Goal: Transaction & Acquisition: Purchase product/service

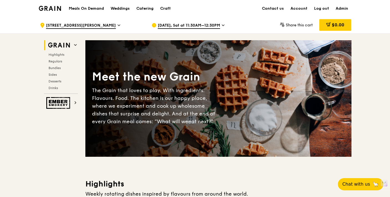
click at [74, 30] on div ".cls-1 { fill: none; stroke: #fff; stroke-linecap: round; stroke-linejoin: roun…" at bounding box center [91, 25] width 103 height 17
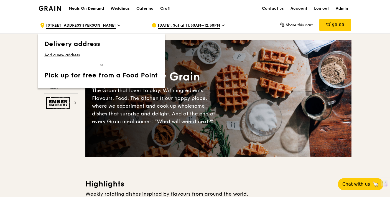
click at [118, 24] on icon at bounding box center [119, 25] width 3 height 5
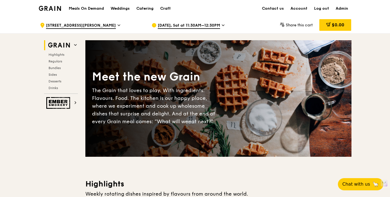
click at [167, 21] on div "[DATE], Sat at 11:30AM–12:30PM" at bounding box center [203, 25] width 103 height 17
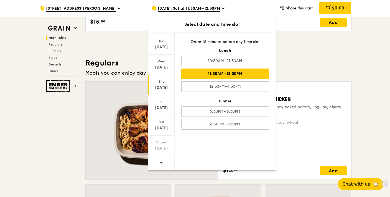
scroll to position [331, 0]
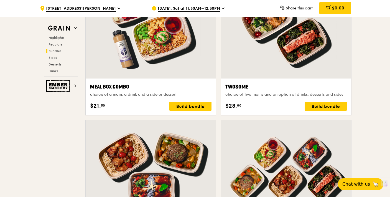
scroll to position [778, 0]
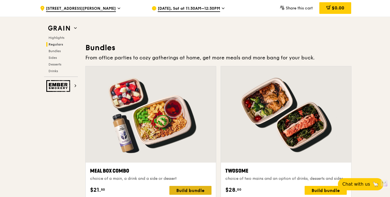
click at [185, 194] on div "Build bundle" at bounding box center [190, 190] width 42 height 9
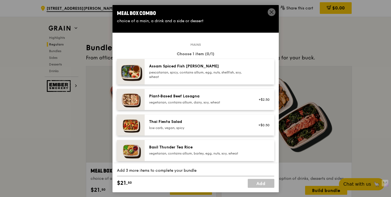
click at [273, 13] on icon at bounding box center [271, 12] width 5 height 5
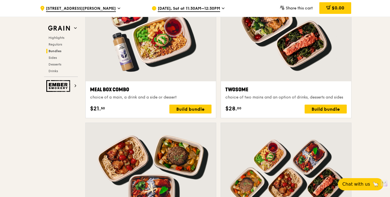
scroll to position [860, 0]
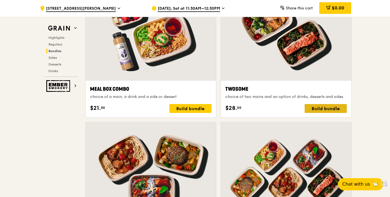
click at [321, 109] on div "Build bundle" at bounding box center [326, 108] width 42 height 9
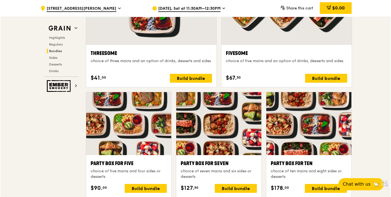
scroll to position [1024, 0]
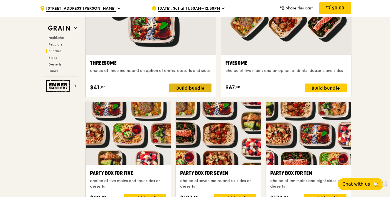
click at [201, 90] on div "Build bundle" at bounding box center [190, 87] width 42 height 9
click at [318, 89] on div "Build bundle" at bounding box center [326, 87] width 42 height 9
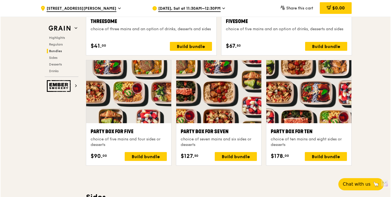
scroll to position [1101, 0]
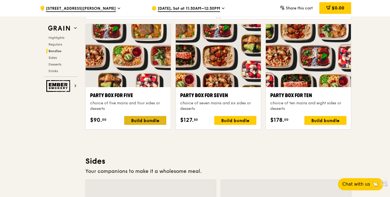
click at [154, 124] on div "Build bundle" at bounding box center [145, 120] width 42 height 9
click at [227, 115] on div "Party Box for Seven choice of seven mains and six sides or desserts $127. 50 Bu…" at bounding box center [218, 108] width 76 height 33
click at [229, 118] on div "Build bundle" at bounding box center [235, 120] width 42 height 9
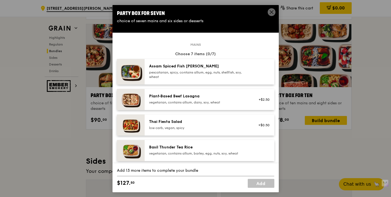
drag, startPoint x: 304, startPoint y: 144, endPoint x: 306, endPoint y: 141, distance: 3.6
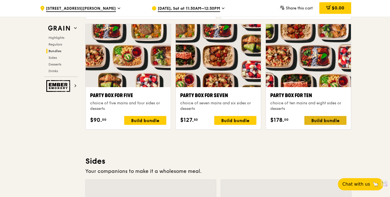
click at [318, 122] on div "Build bundle" at bounding box center [325, 120] width 42 height 9
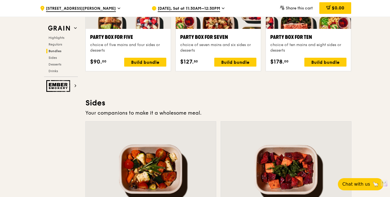
scroll to position [1111, 0]
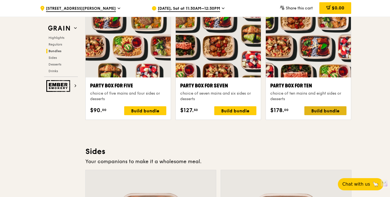
click at [331, 108] on div "Build bundle" at bounding box center [325, 110] width 42 height 9
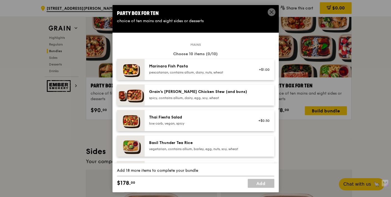
click at [271, 11] on icon at bounding box center [271, 12] width 5 height 5
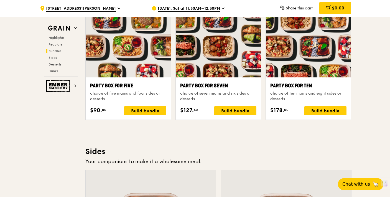
click at [217, 9] on span "[DATE], Sat at 11:30AM–12:30PM" at bounding box center [189, 9] width 62 height 6
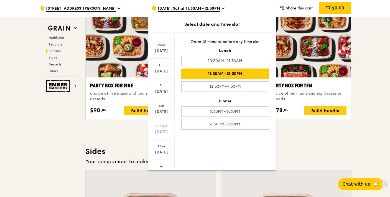
scroll to position [33, 0]
click at [165, 162] on div at bounding box center [161, 163] width 26 height 14
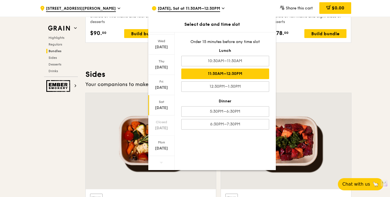
scroll to position [1190, 0]
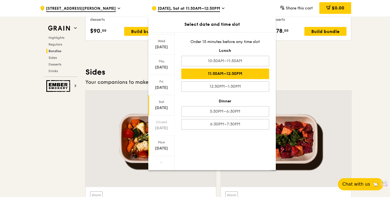
click at [167, 154] on div "Mon Sep 22" at bounding box center [161, 146] width 26 height 20
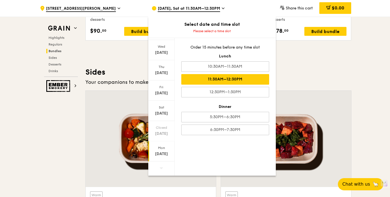
click at [258, 83] on div "11:30AM–12:30PM" at bounding box center [225, 79] width 88 height 11
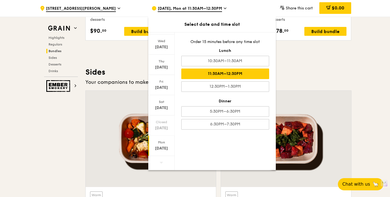
scroll to position [1191, 0]
click at [215, 72] on div "11:30AM–12:30PM" at bounding box center [225, 73] width 88 height 11
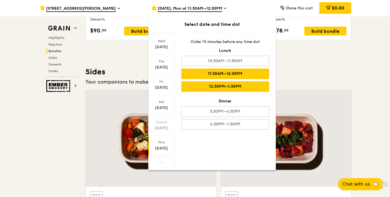
click at [230, 89] on div "12:30PM–1:30PM" at bounding box center [225, 86] width 88 height 11
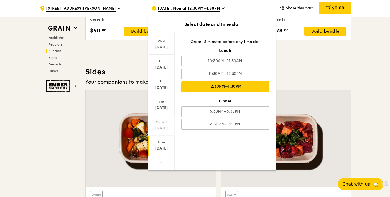
click at [303, 71] on h3 "Sides" at bounding box center [218, 72] width 266 height 10
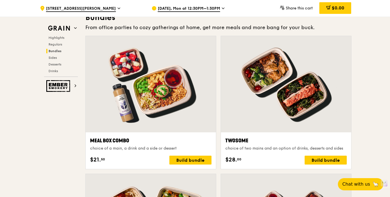
scroll to position [849, 0]
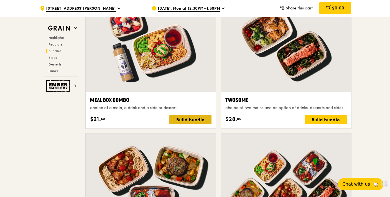
click at [201, 123] on div "Build bundle" at bounding box center [190, 119] width 42 height 9
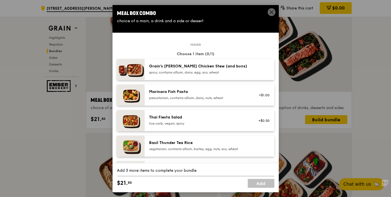
click at [270, 13] on icon at bounding box center [271, 12] width 3 height 3
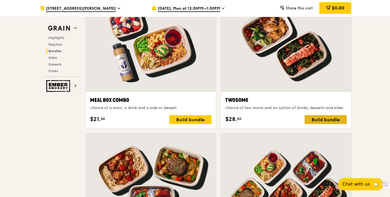
click at [311, 117] on div "Build bundle" at bounding box center [326, 119] width 42 height 9
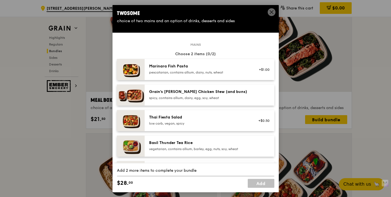
click at [270, 12] on icon at bounding box center [271, 12] width 5 height 5
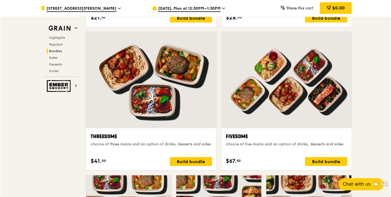
scroll to position [898, 0]
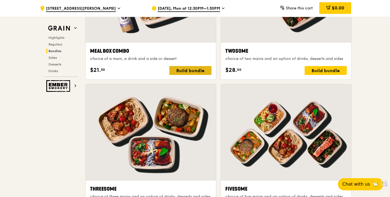
click at [195, 68] on div "Build bundle" at bounding box center [190, 70] width 42 height 9
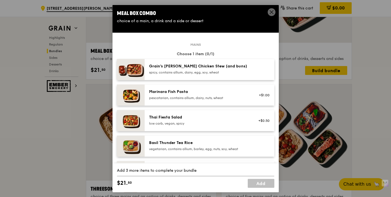
drag, startPoint x: 271, startPoint y: 14, endPoint x: 283, endPoint y: 64, distance: 51.5
click at [271, 14] on icon at bounding box center [271, 12] width 5 height 5
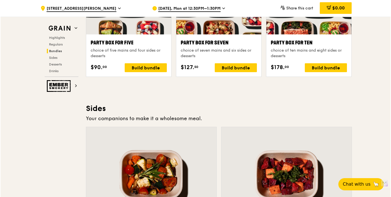
scroll to position [1146, 0]
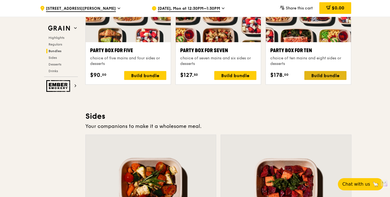
click at [323, 75] on div "Build bundle" at bounding box center [325, 75] width 42 height 9
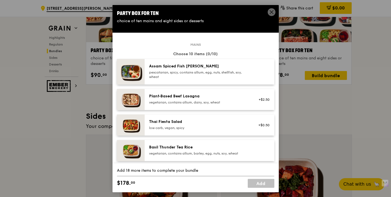
drag, startPoint x: 302, startPoint y: 103, endPoint x: 299, endPoint y: 96, distance: 8.1
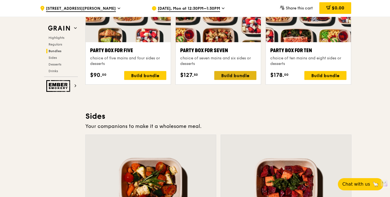
click at [234, 73] on div "Build bundle" at bounding box center [235, 75] width 42 height 9
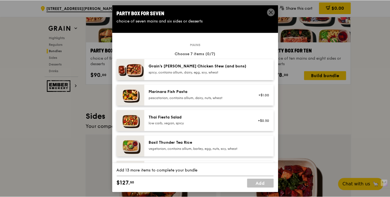
scroll to position [181, 0]
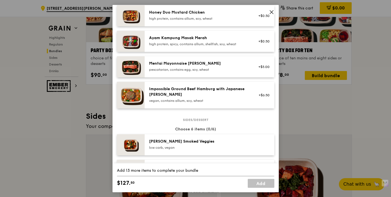
click at [272, 11] on icon at bounding box center [271, 12] width 5 height 5
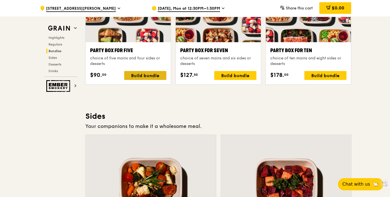
click at [148, 75] on div "Build bundle" at bounding box center [145, 75] width 42 height 9
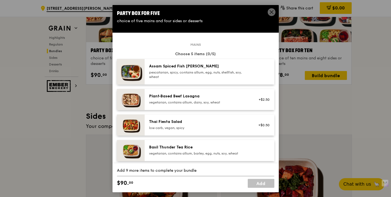
click at [271, 11] on icon at bounding box center [271, 12] width 5 height 5
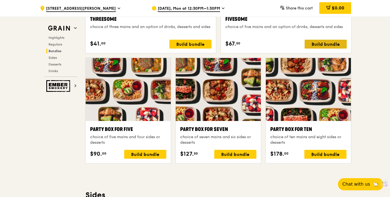
scroll to position [1068, 0]
click at [326, 46] on div "Build bundle" at bounding box center [326, 44] width 42 height 9
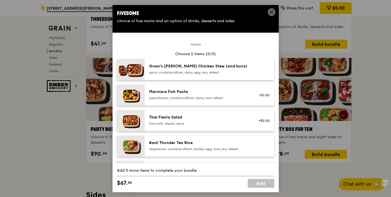
click at [272, 14] on icon at bounding box center [271, 12] width 5 height 5
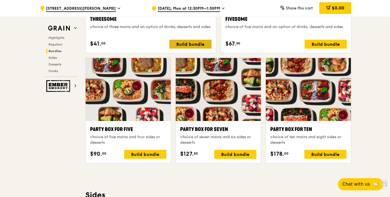
click at [197, 43] on div "Build bundle" at bounding box center [190, 44] width 42 height 9
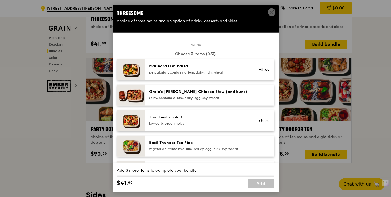
click at [272, 12] on icon at bounding box center [271, 12] width 5 height 5
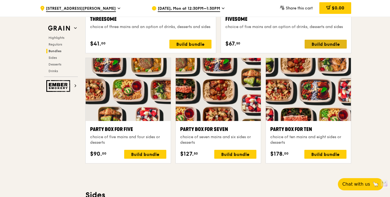
click at [319, 47] on div "Build bundle" at bounding box center [326, 44] width 42 height 9
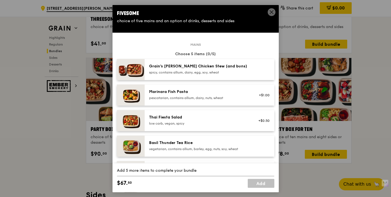
click at [270, 12] on icon at bounding box center [271, 12] width 5 height 5
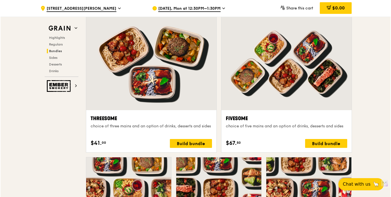
scroll to position [811, 0]
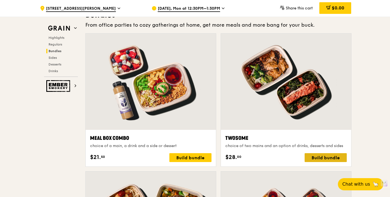
click at [332, 157] on div "Build bundle" at bounding box center [326, 157] width 42 height 9
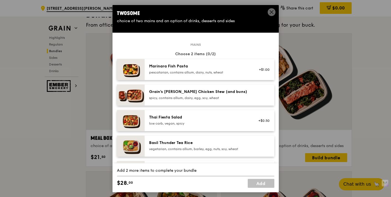
click at [271, 11] on icon at bounding box center [271, 12] width 5 height 5
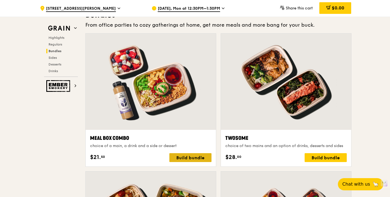
click at [197, 155] on div "Build bundle" at bounding box center [190, 157] width 42 height 9
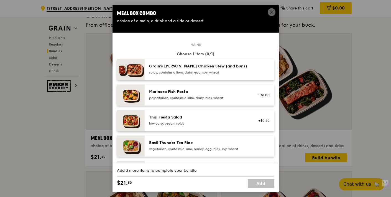
click at [275, 11] on span at bounding box center [272, 12] width 8 height 8
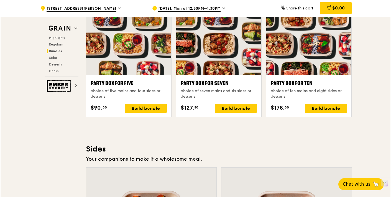
scroll to position [1112, 0]
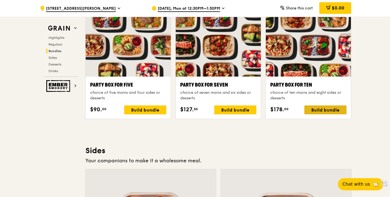
click at [311, 108] on div "Build bundle" at bounding box center [325, 109] width 42 height 9
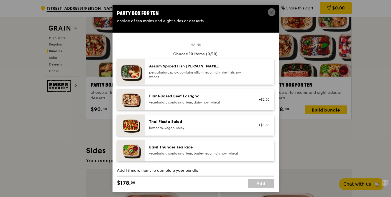
drag, startPoint x: 269, startPoint y: 10, endPoint x: 264, endPoint y: 17, distance: 8.5
click at [269, 11] on icon at bounding box center [271, 12] width 5 height 5
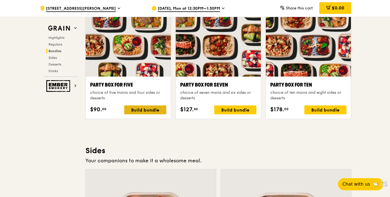
click at [150, 108] on div "Build bundle" at bounding box center [145, 109] width 42 height 9
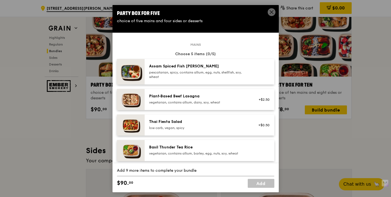
click at [273, 11] on icon at bounding box center [271, 12] width 3 height 3
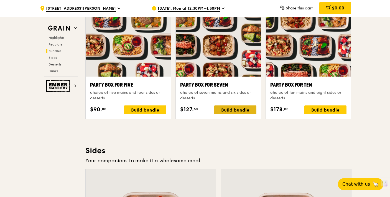
click at [246, 111] on div "Build bundle" at bounding box center [235, 109] width 42 height 9
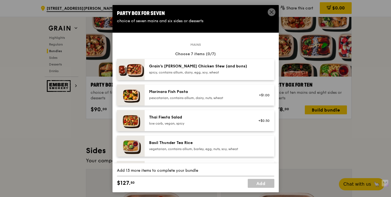
click at [271, 12] on icon at bounding box center [271, 12] width 5 height 5
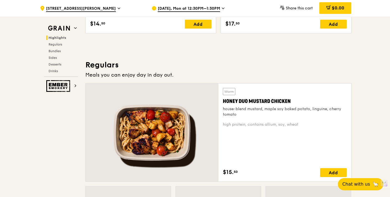
scroll to position [333, 0]
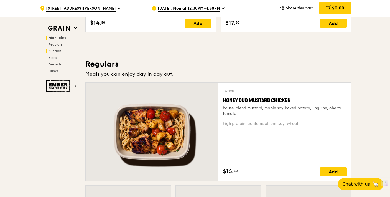
click at [49, 49] on span "Bundles" at bounding box center [55, 51] width 13 height 4
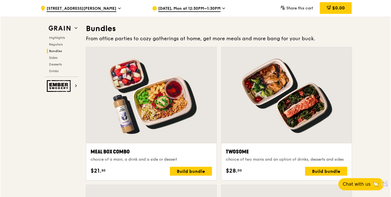
scroll to position [804, 0]
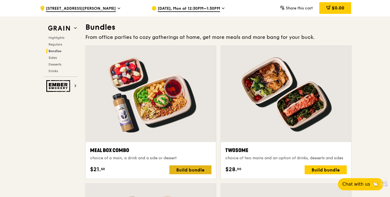
click at [184, 167] on div "Build bundle" at bounding box center [190, 169] width 42 height 9
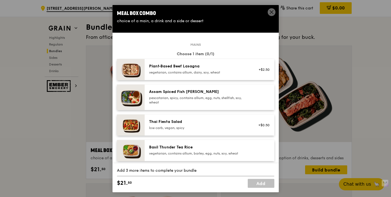
click at [272, 11] on icon at bounding box center [271, 12] width 5 height 5
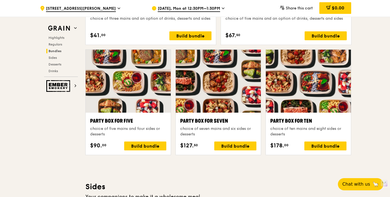
scroll to position [1082, 0]
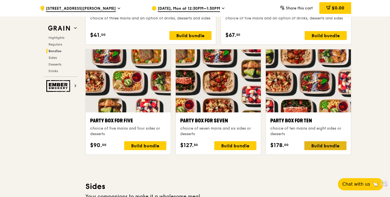
click at [313, 143] on div "Build bundle" at bounding box center [325, 145] width 42 height 9
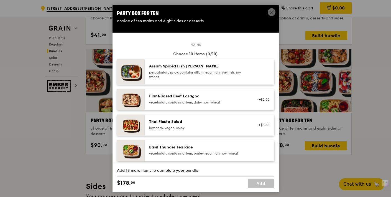
click at [270, 9] on span at bounding box center [272, 12] width 8 height 8
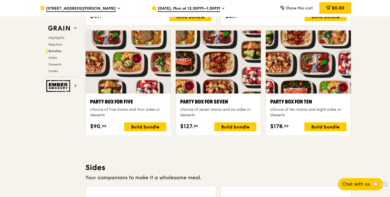
drag, startPoint x: 273, startPoint y: 3, endPoint x: 271, endPoint y: 9, distance: 7.0
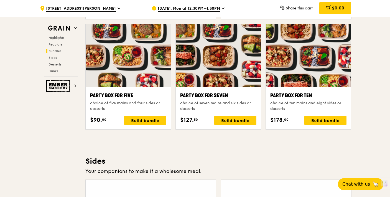
click at [273, 3] on div "Share this cart $0.00" at bounding box center [306, 8] width 89 height 17
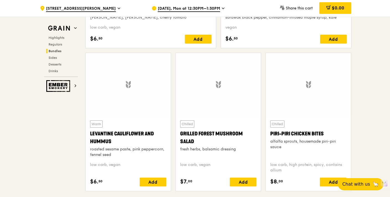
click at [271, 9] on div "Share this cart $0.00" at bounding box center [306, 8] width 89 height 17
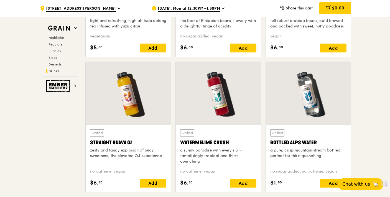
scroll to position [2353, 0]
